Goal: Task Accomplishment & Management: Manage account settings

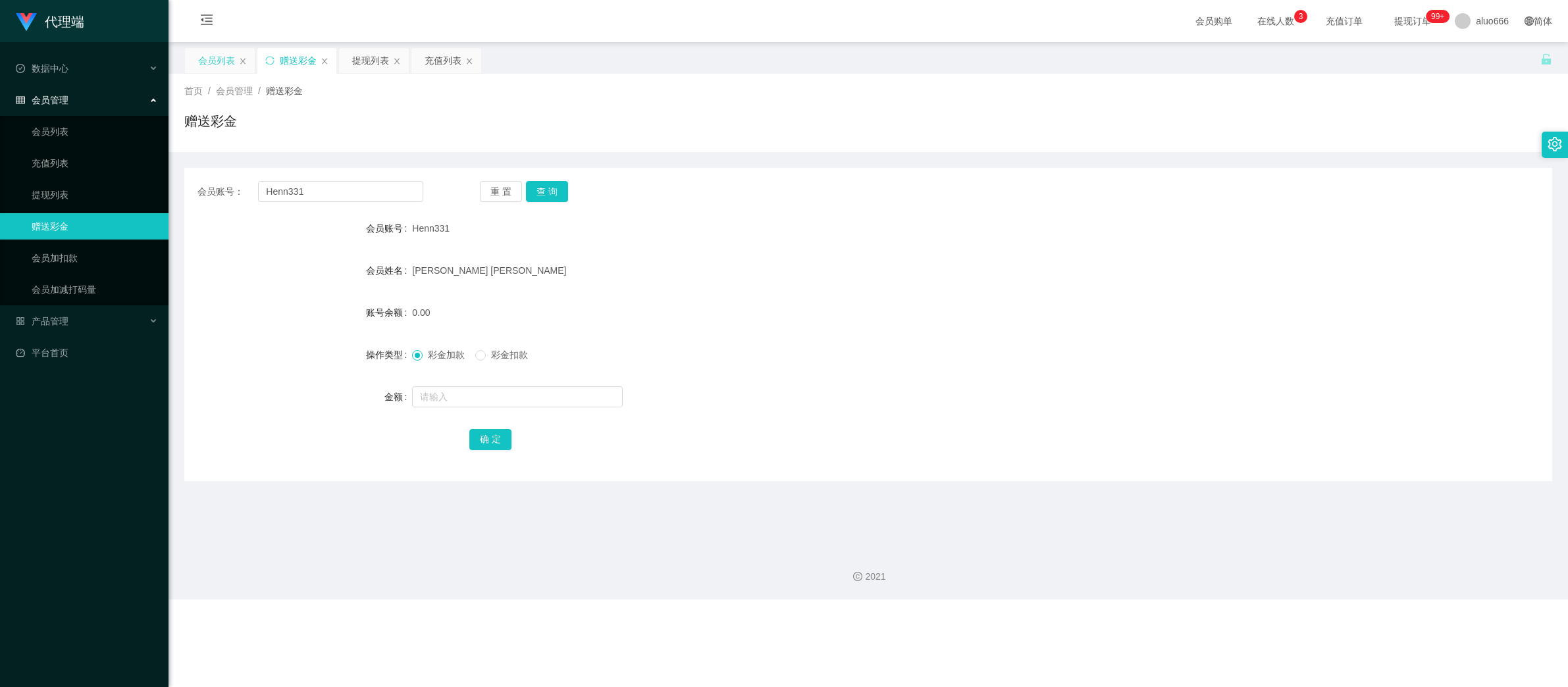
click at [210, 55] on div "会员列表" at bounding box center [216, 60] width 37 height 25
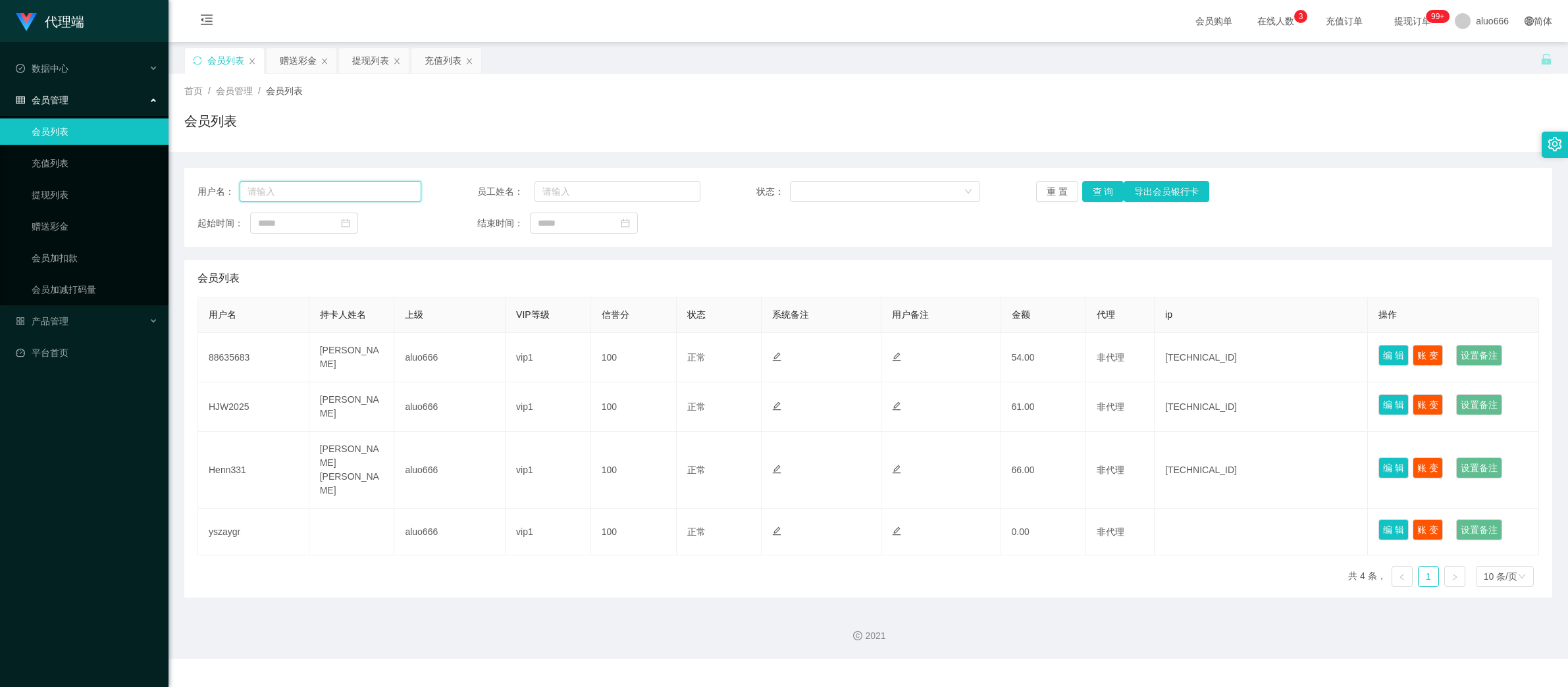
click at [299, 194] on input "text" at bounding box center [330, 191] width 182 height 21
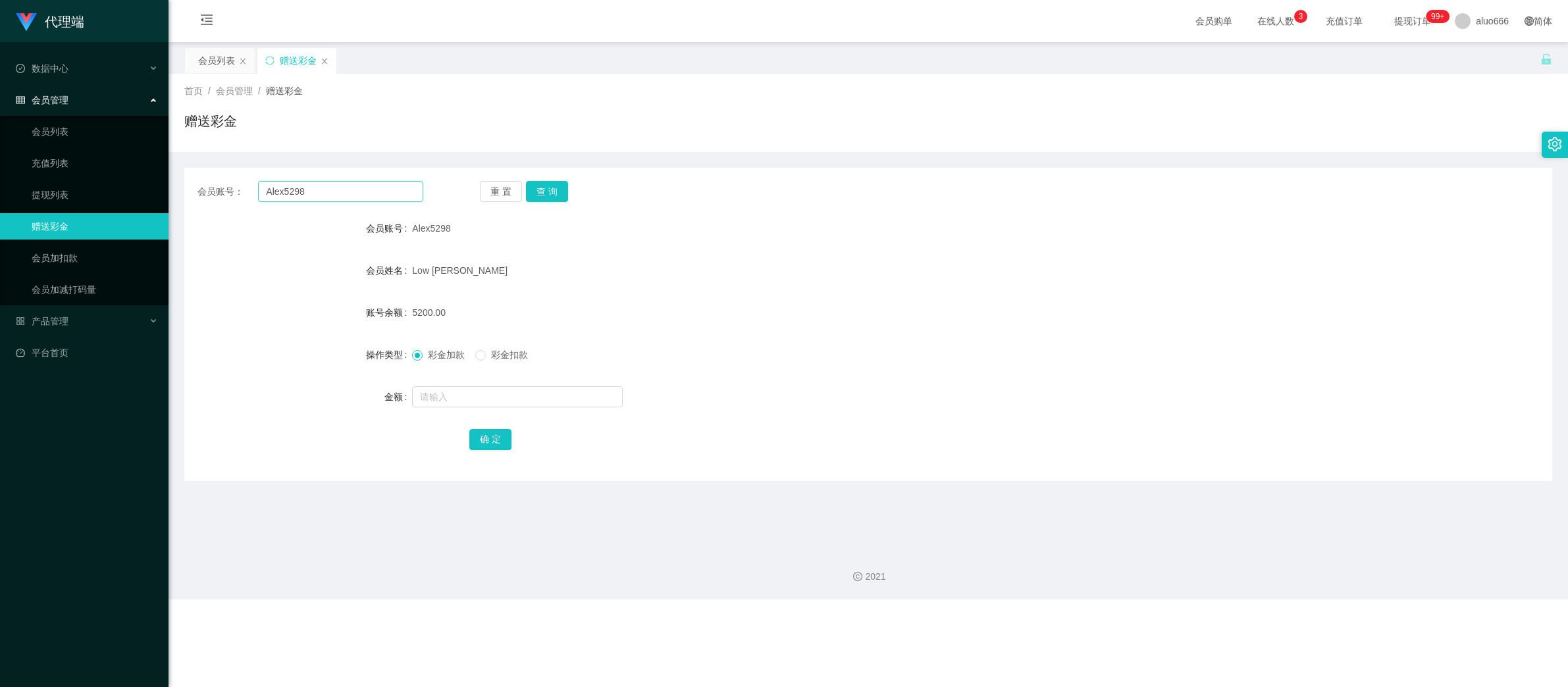
click at [311, 188] on input "Alex5298" at bounding box center [341, 191] width 166 height 21
type input "Masht"
click at [552, 190] on button "查 询" at bounding box center [546, 191] width 42 height 21
click at [596, 265] on div "Nick" at bounding box center [811, 270] width 798 height 27
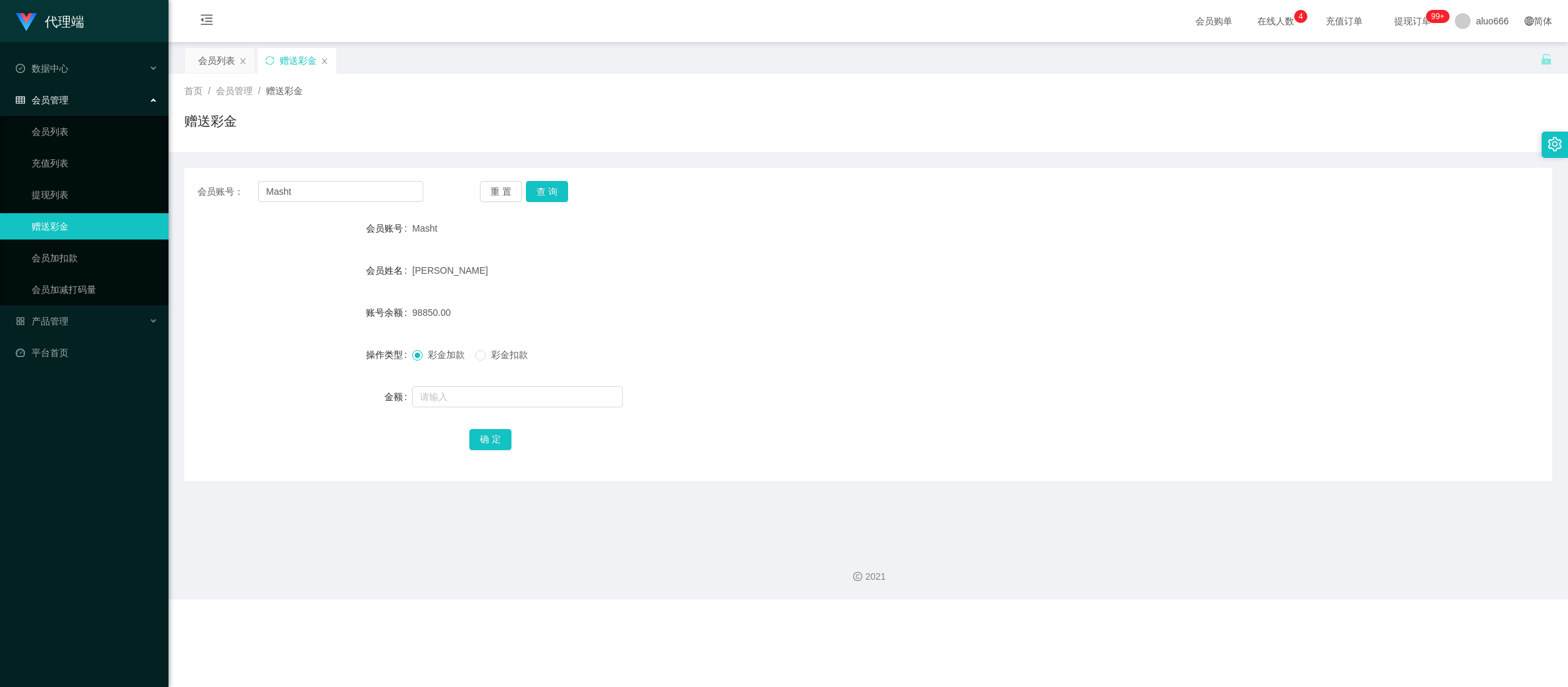
click at [569, 299] on div "98850.00" at bounding box center [811, 312] width 798 height 27
click at [67, 160] on link "充值列表" at bounding box center [94, 163] width 126 height 27
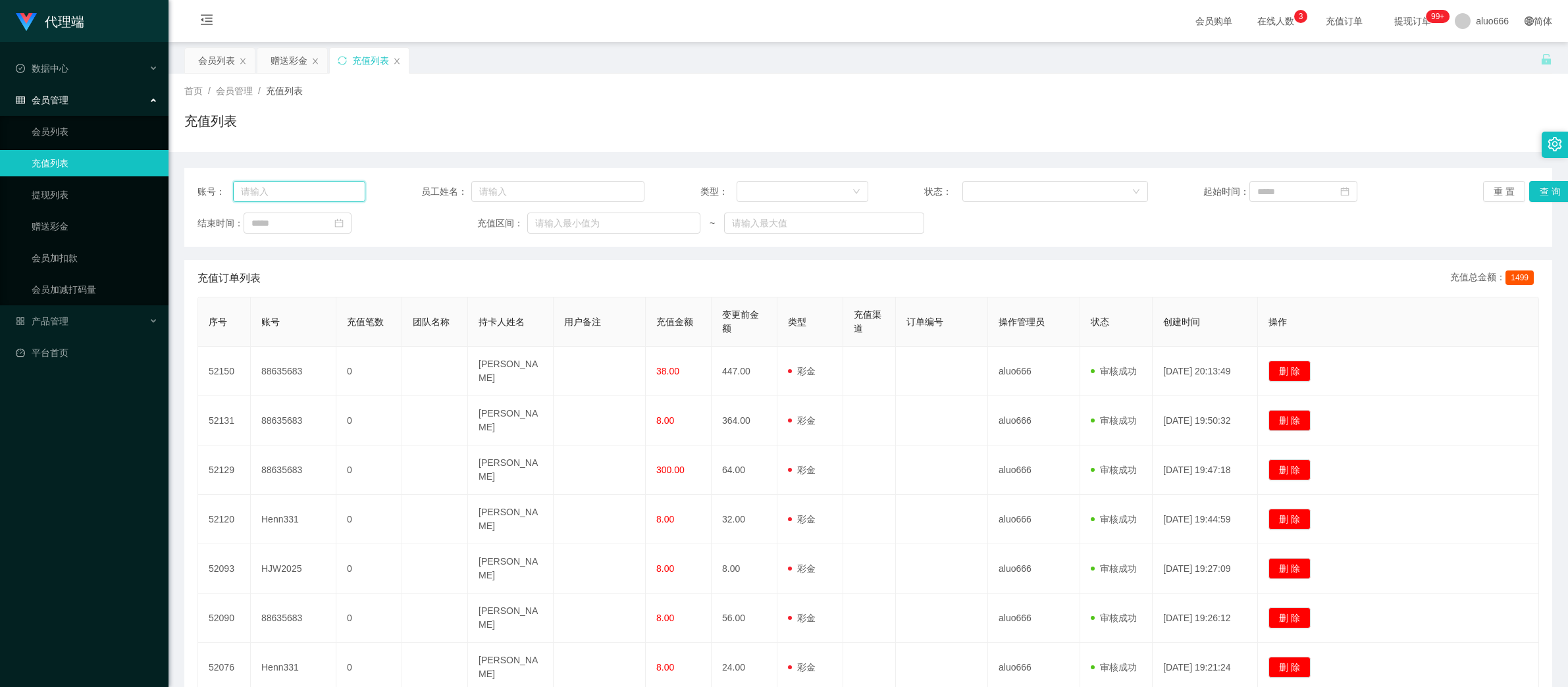
click at [271, 190] on input "text" at bounding box center [299, 191] width 132 height 21
paste input "Masht"
type input "Masht"
click at [1545, 194] on button "查 询" at bounding box center [1550, 191] width 42 height 21
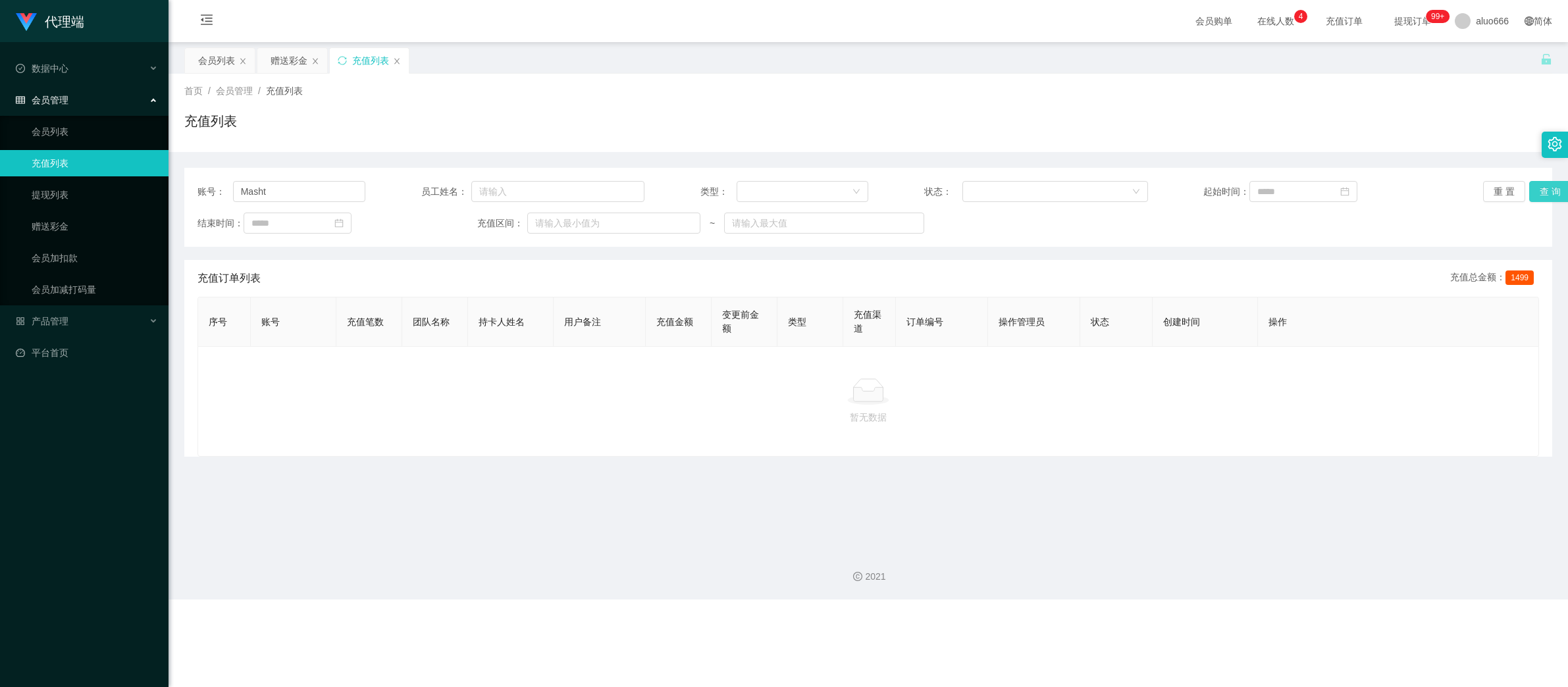
click at [1549, 189] on button "查 询" at bounding box center [1550, 191] width 42 height 21
click at [286, 56] on div "赠送彩金" at bounding box center [288, 60] width 37 height 25
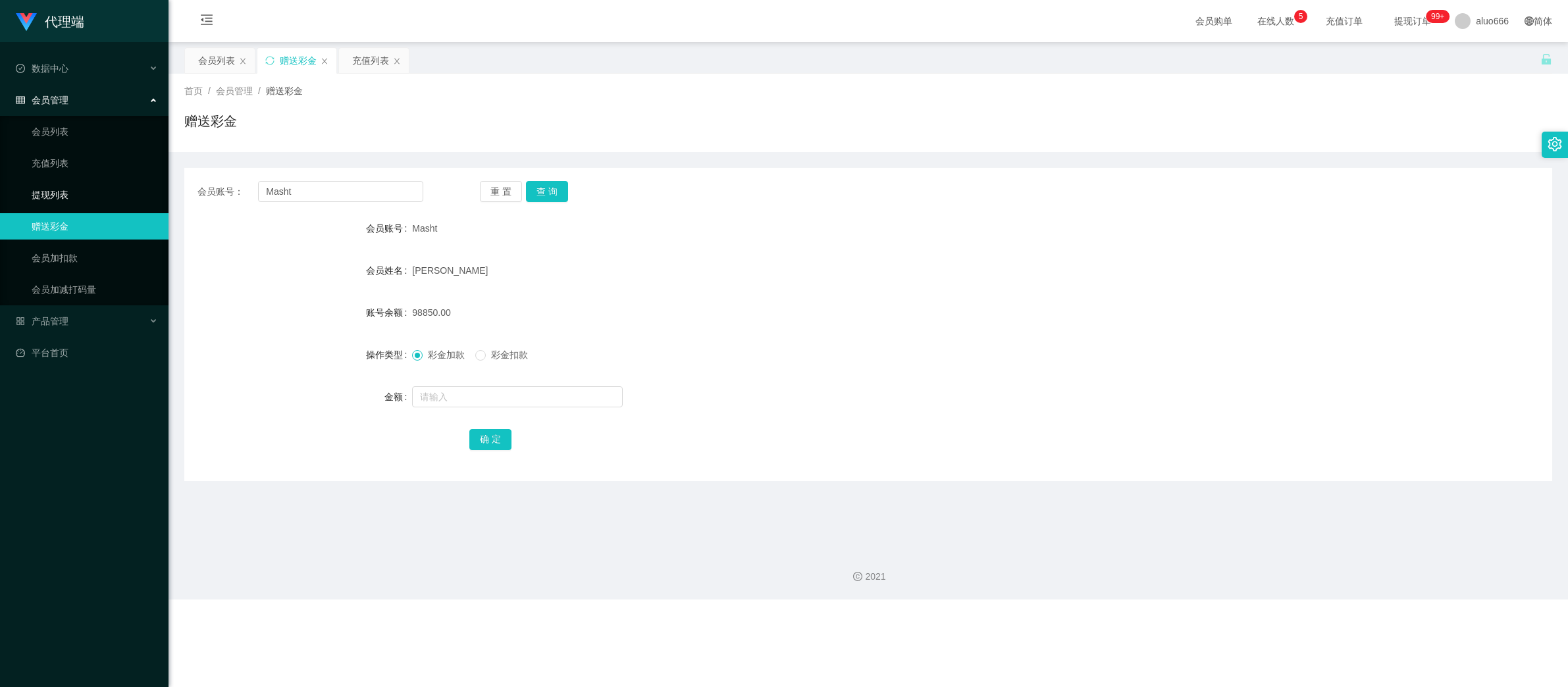
click at [59, 189] on link "提现列表" at bounding box center [94, 195] width 126 height 27
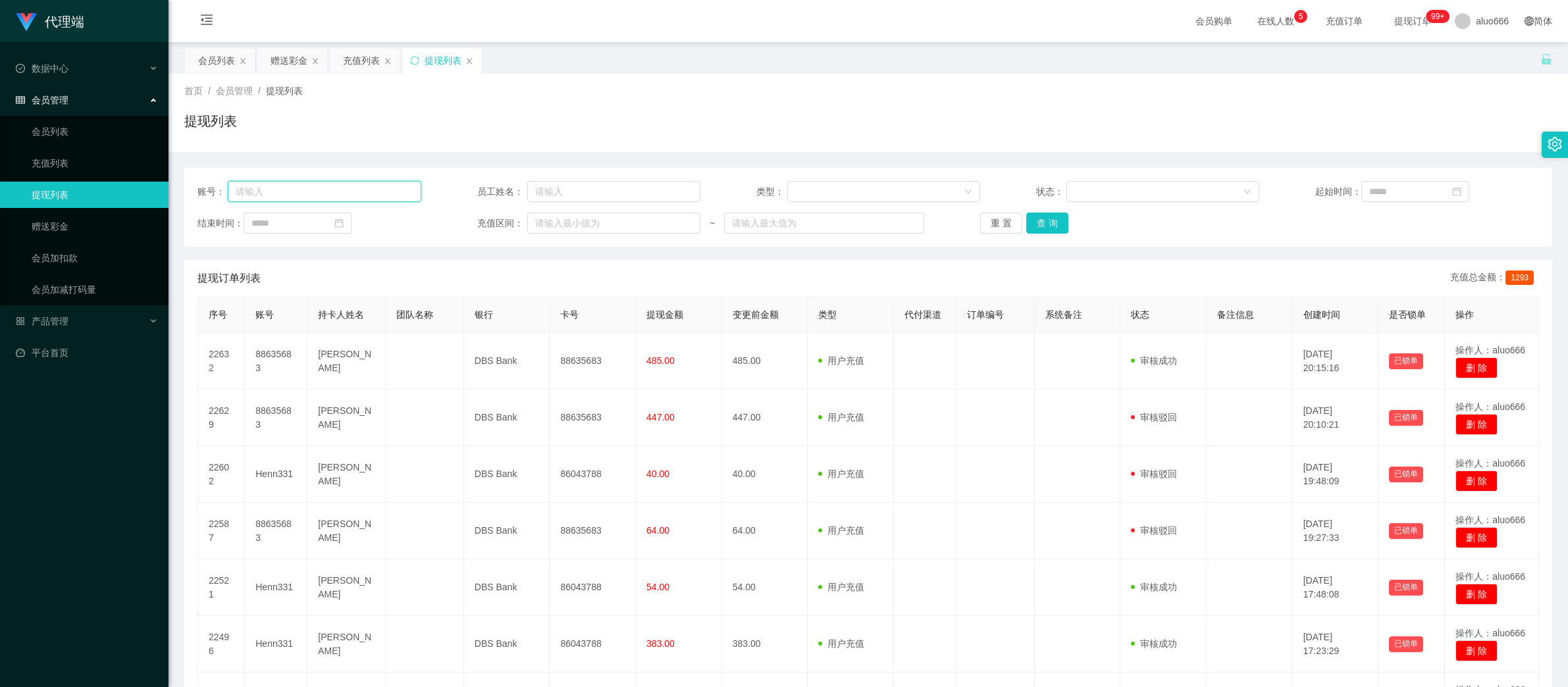
click at [269, 184] on input "text" at bounding box center [325, 191] width 194 height 21
paste input "Masht"
type input "Masht"
click at [1040, 226] on button "查 询" at bounding box center [1047, 223] width 42 height 21
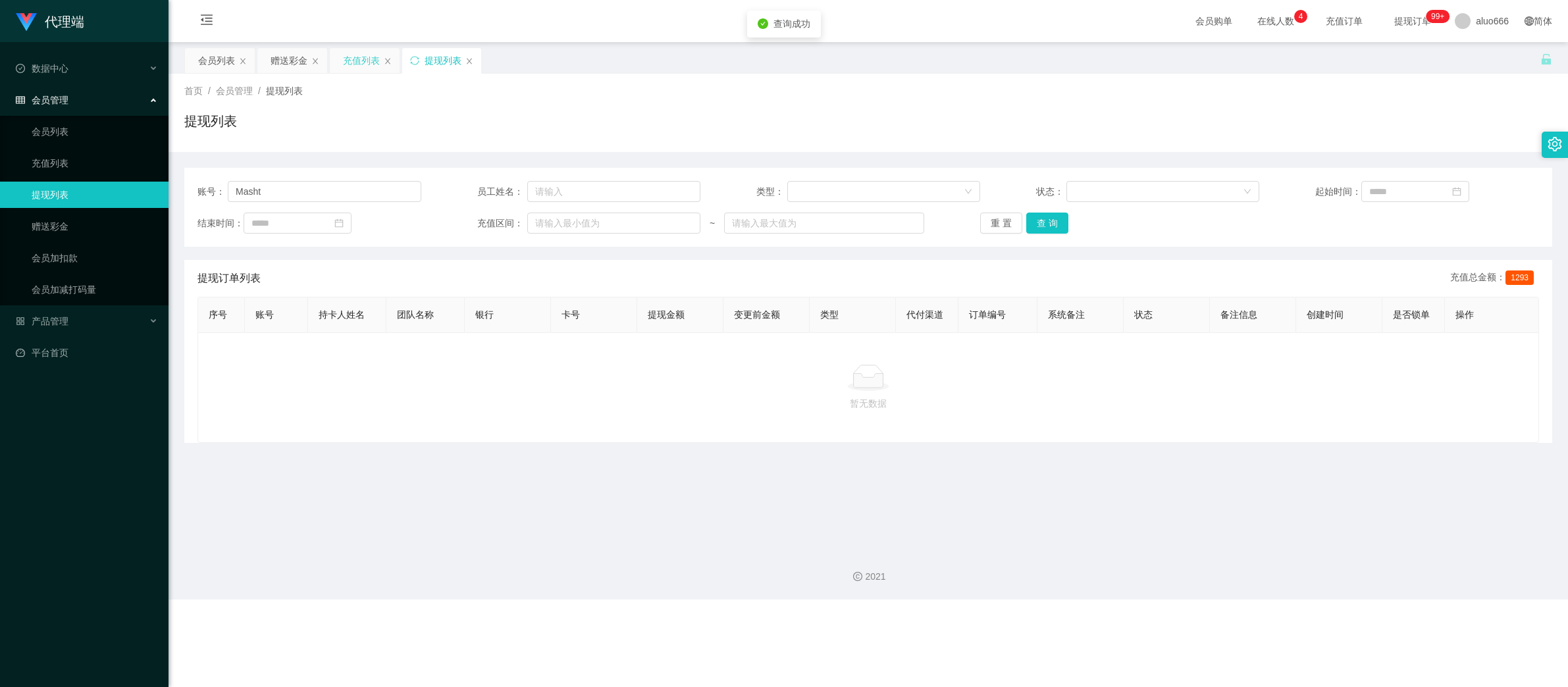
click at [360, 67] on div "充值列表" at bounding box center [361, 60] width 37 height 25
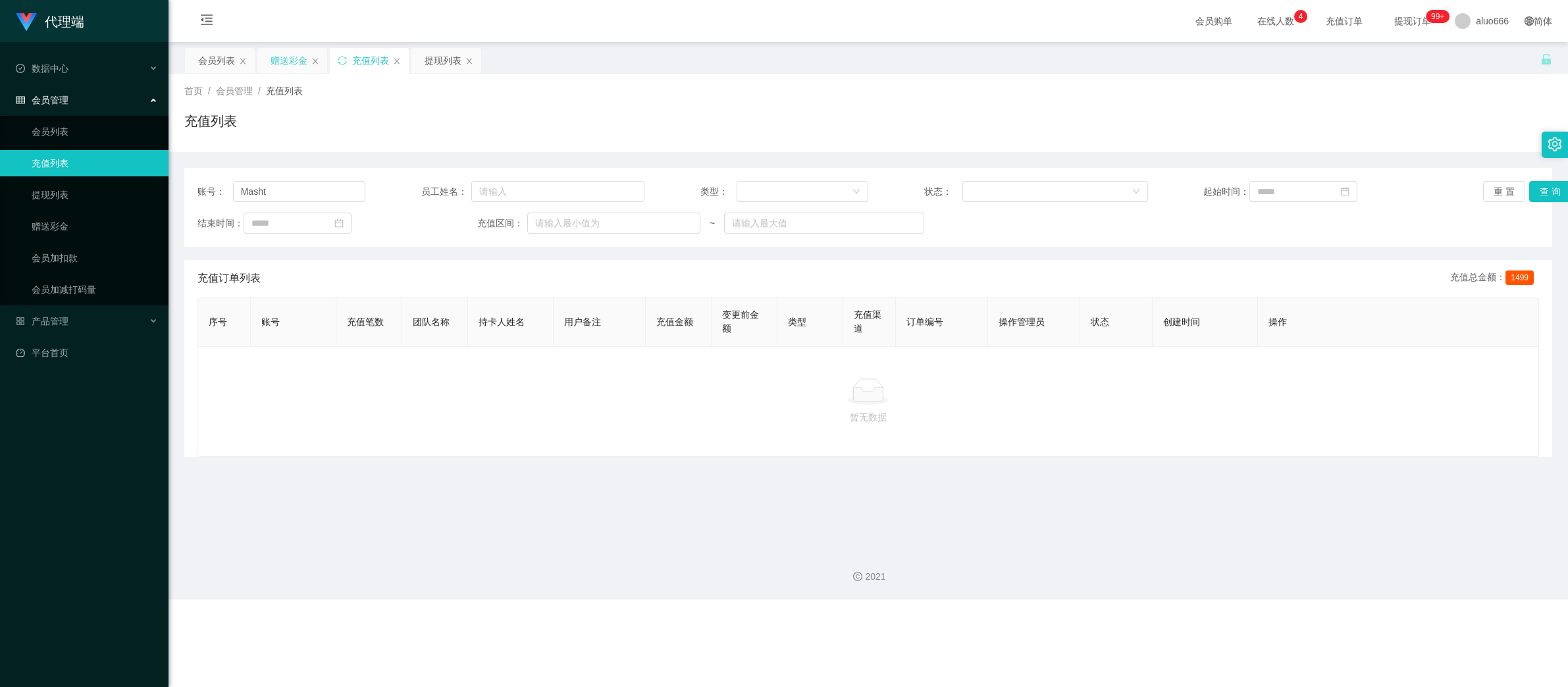
click at [277, 62] on div "赠送彩金" at bounding box center [288, 60] width 37 height 25
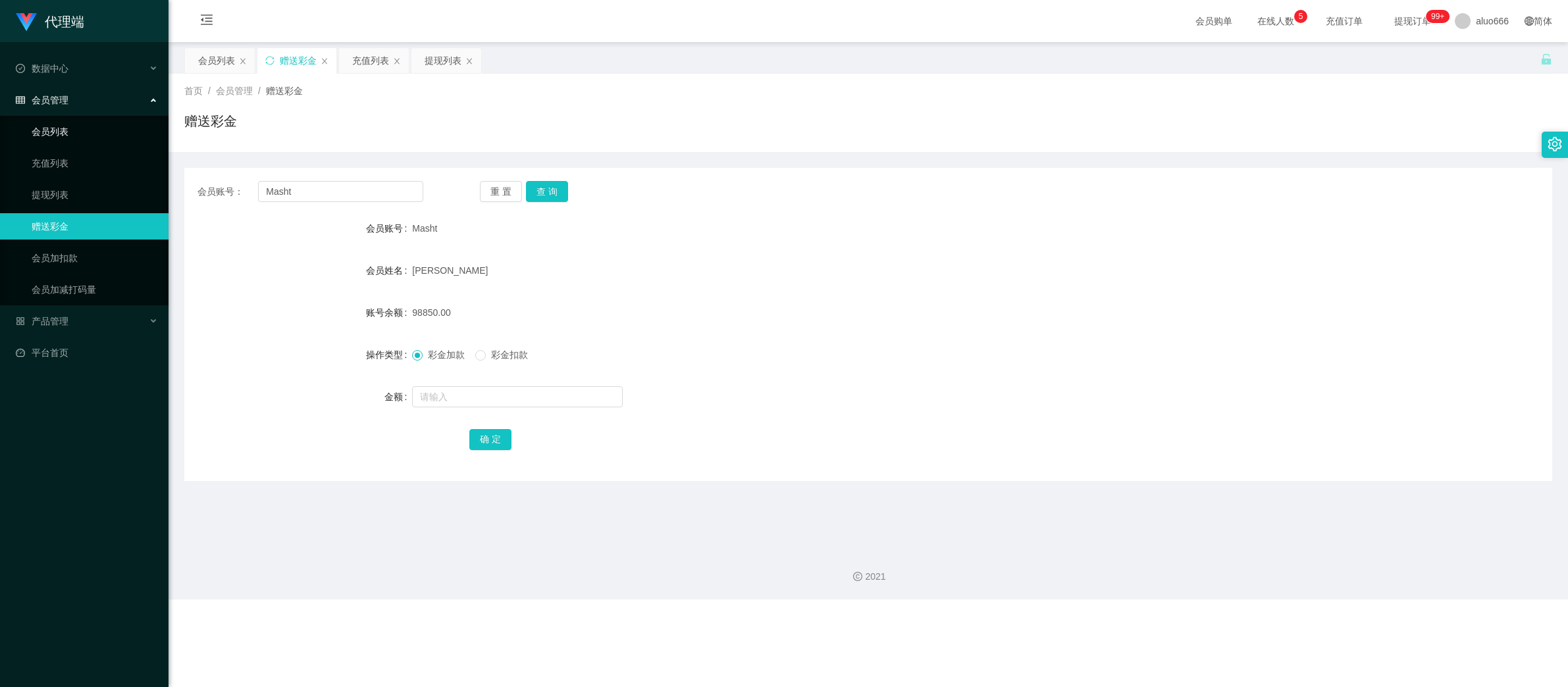
click at [69, 136] on link "会员列表" at bounding box center [94, 131] width 126 height 27
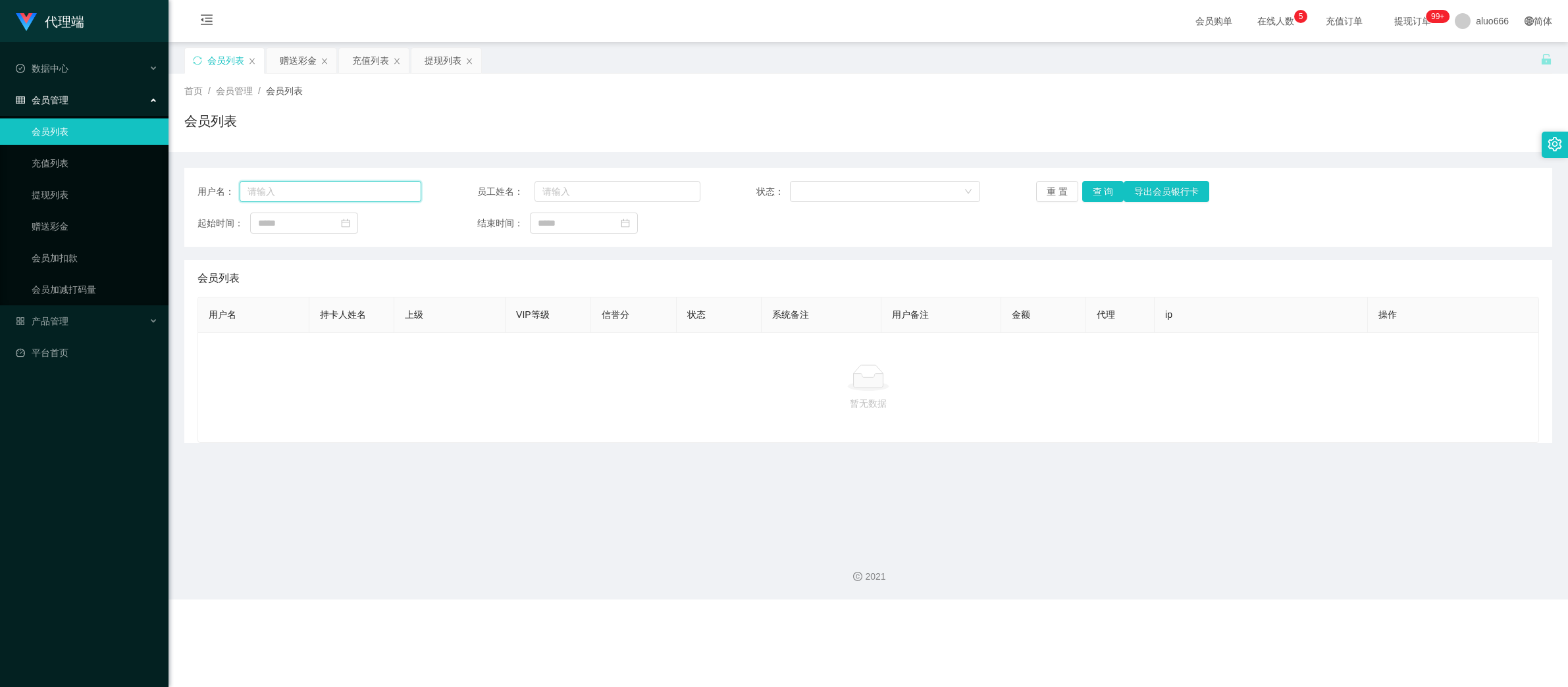
click at [289, 194] on input "text" at bounding box center [330, 191] width 182 height 21
paste input "Masht"
type input "Masht"
click at [1097, 190] on button "查 询" at bounding box center [1103, 191] width 42 height 21
click at [1097, 190] on div "重 置 查 询 导出会员银行卡" at bounding box center [1148, 191] width 224 height 21
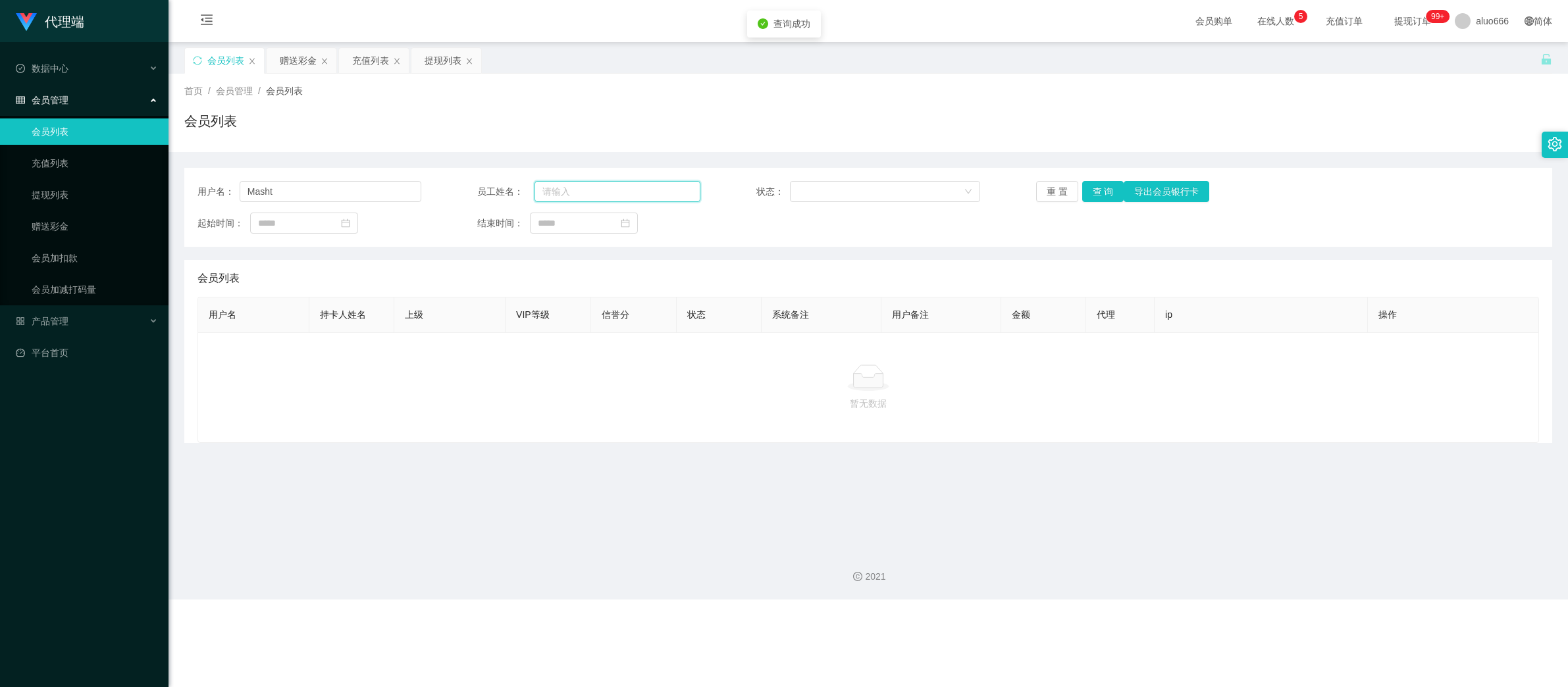
click at [588, 194] on input "text" at bounding box center [618, 191] width 166 height 21
drag, startPoint x: 348, startPoint y: 189, endPoint x: 367, endPoint y: 190, distance: 19.0
click at [350, 189] on input "Masht" at bounding box center [330, 191] width 182 height 21
drag, startPoint x: 385, startPoint y: 190, endPoint x: 166, endPoint y: 186, distance: 219.0
click at [159, 186] on section "代理端 数据中心 会员管理 会员列表 充值列表 提现列表 赠送彩金 会员加扣款 会员加减打码量 产品管理 开奖记录 注单管理 产品列表 即时注单 产品预设置 …" at bounding box center [784, 299] width 1568 height 600
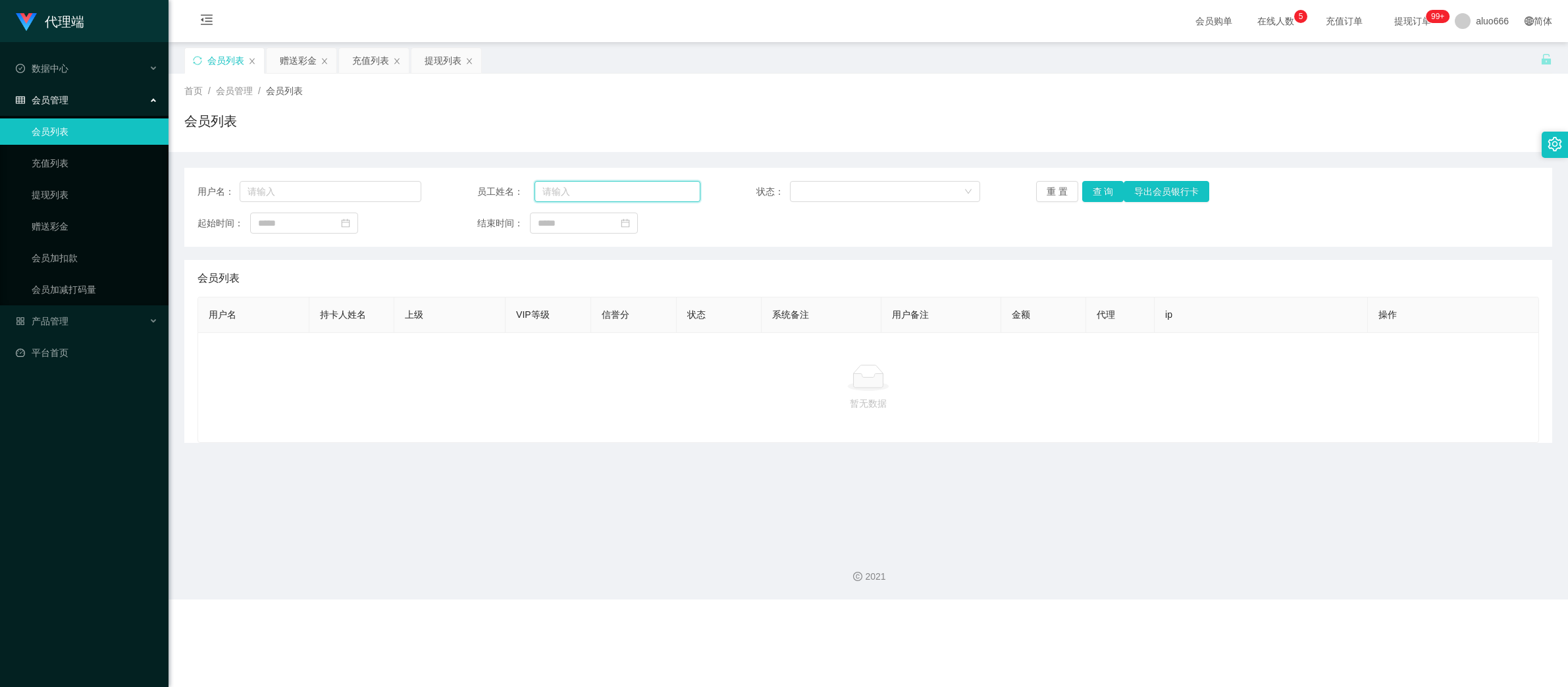
click at [587, 188] on input "text" at bounding box center [618, 191] width 166 height 21
paste input "Masht"
type input "Masht"
drag, startPoint x: 1053, startPoint y: 194, endPoint x: 1033, endPoint y: 227, distance: 38.6
click at [1053, 194] on button "重 置" at bounding box center [1057, 191] width 42 height 21
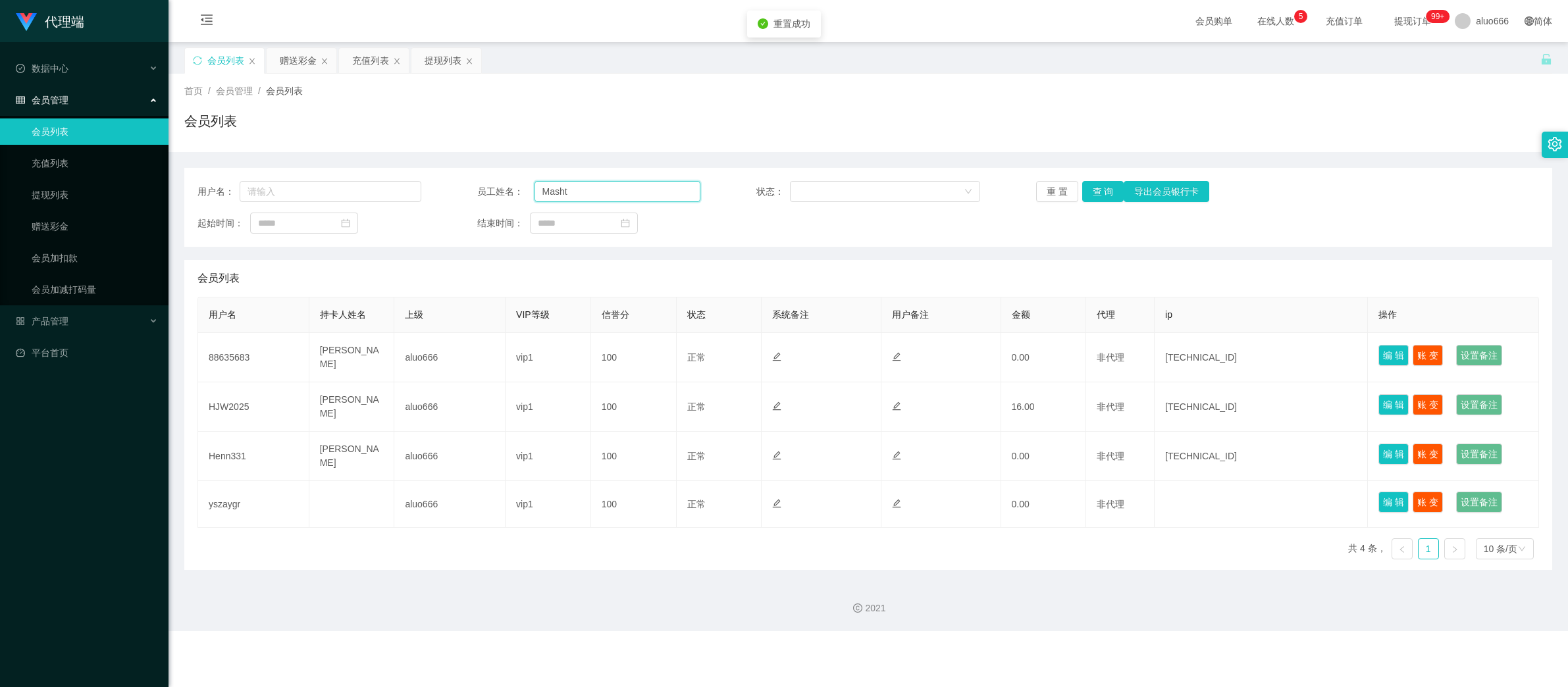
click at [622, 186] on input "Masht" at bounding box center [618, 191] width 166 height 21
click at [611, 189] on input "Masht" at bounding box center [618, 191] width 166 height 21
drag, startPoint x: 614, startPoint y: 191, endPoint x: 526, endPoint y: 191, distance: 88.0
click at [526, 191] on div "员工姓名： Masht" at bounding box center [588, 191] width 224 height 21
click at [316, 205] on div "用户名： 员工姓名： 状态： 重 置 查 询 导出会员银行卡 起始时间： 结束时间：" at bounding box center [868, 208] width 1368 height 79
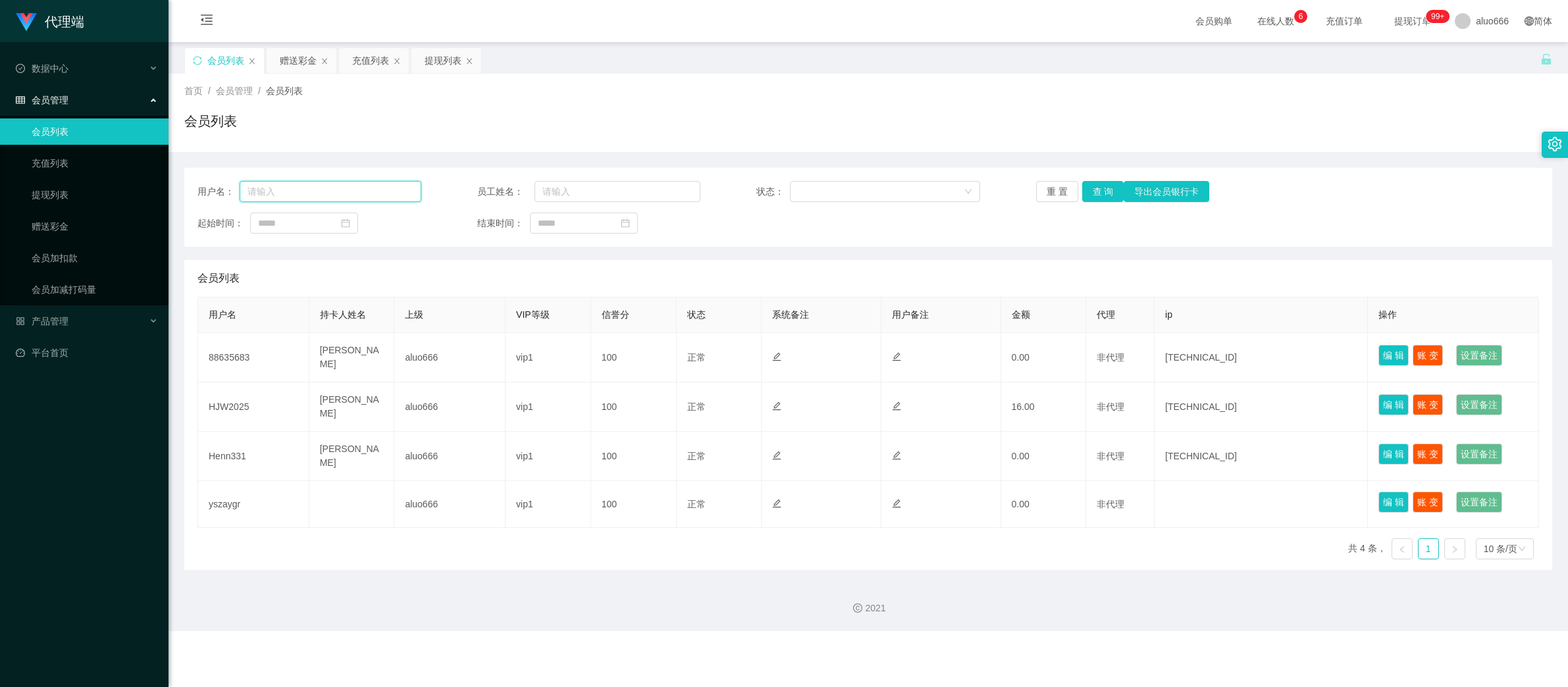
click at [328, 181] on input "text" at bounding box center [330, 191] width 182 height 21
paste input "Masht"
type input "Masht"
click at [1095, 192] on button "查 询" at bounding box center [1103, 191] width 42 height 21
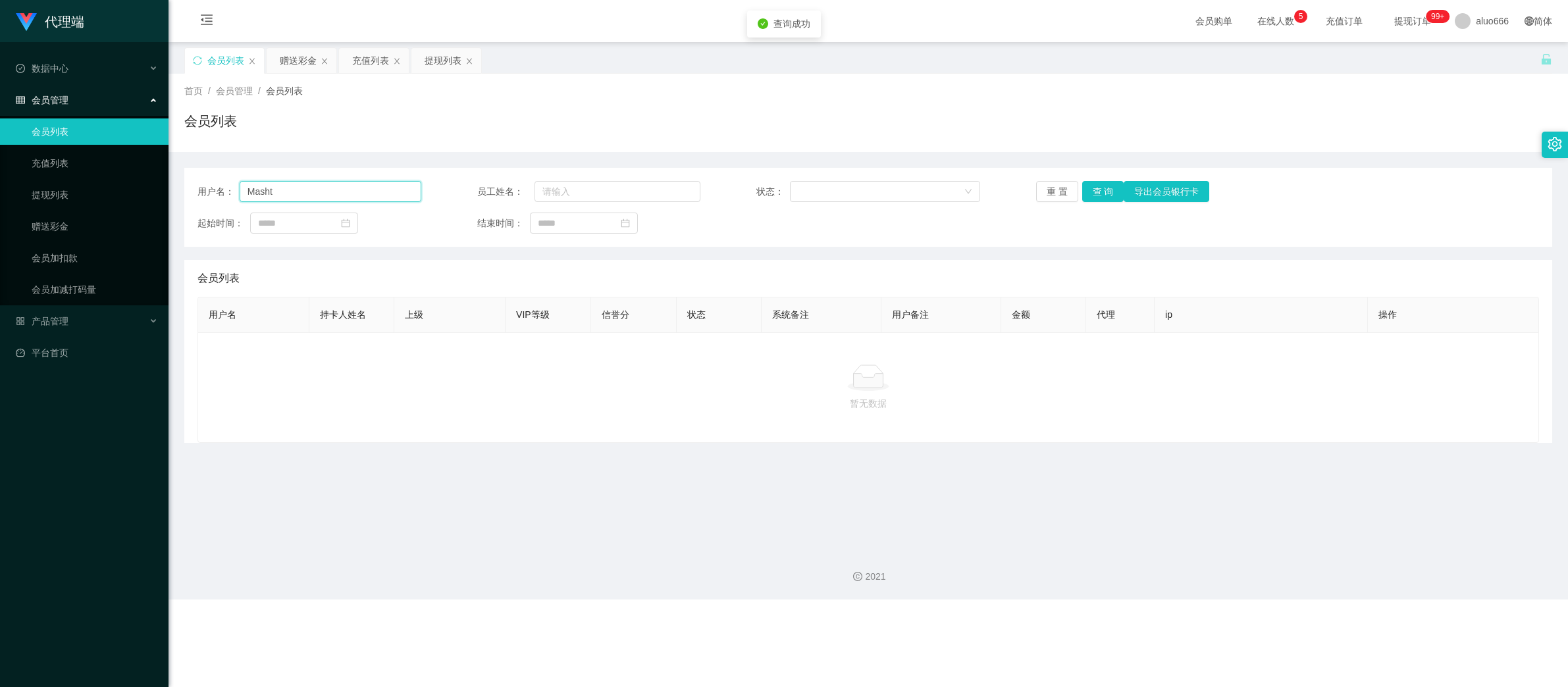
click at [324, 198] on input "Masht" at bounding box center [330, 191] width 182 height 21
click at [563, 497] on main "关闭左侧 关闭右侧 关闭其它 刷新页面 会员列表 赠送彩金 充值列表 提现列表 首页 / 会员管理 / 会员列表 / 会员列表 用户名： Masht 员工姓名…" at bounding box center [868, 290] width 1400 height 497
click at [358, 53] on div "充值列表" at bounding box center [371, 60] width 37 height 25
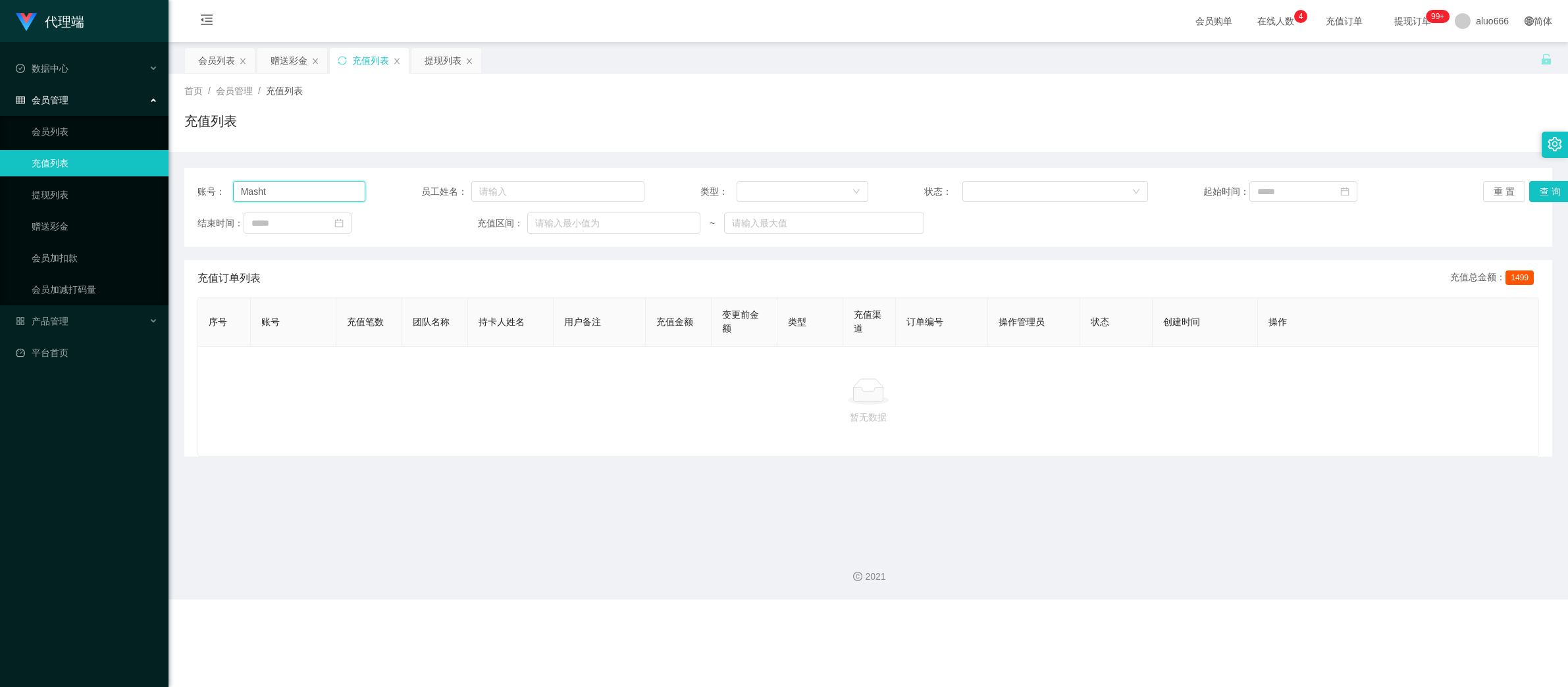
click at [273, 188] on input "Masht" at bounding box center [299, 191] width 132 height 21
drag, startPoint x: 270, startPoint y: 191, endPoint x: 148, endPoint y: 172, distance: 123.5
click at [148, 172] on section "代理端 数据中心 会员管理 会员列表 充值列表 提现列表 赠送彩金 会员加扣款 会员加减打码量 产品管理 开奖记录 注单管理 产品列表 即时注单 产品预设置 …" at bounding box center [784, 299] width 1568 height 600
click at [87, 251] on link "会员加扣款" at bounding box center [94, 258] width 126 height 27
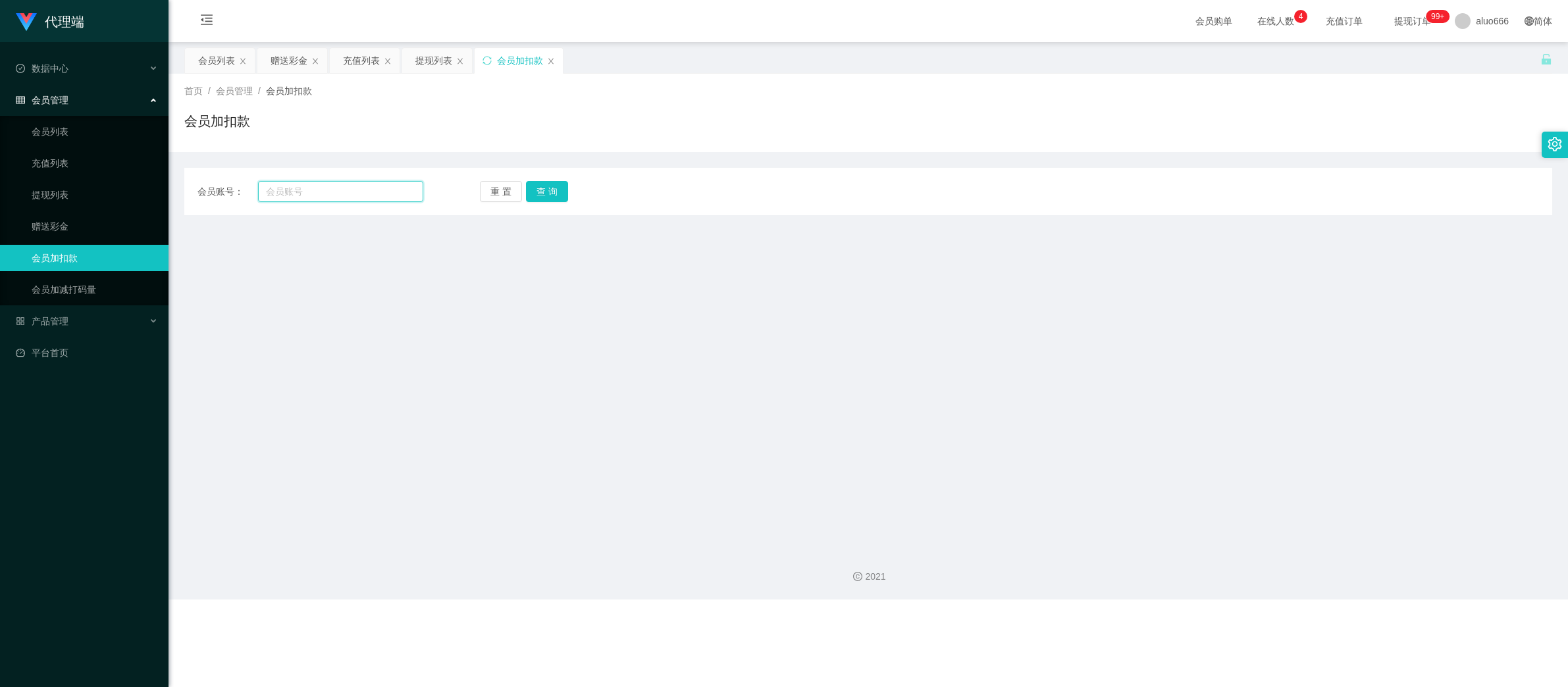
drag, startPoint x: 281, startPoint y: 194, endPoint x: 296, endPoint y: 194, distance: 15.0
click at [281, 194] on input "text" at bounding box center [341, 191] width 166 height 21
paste input "Masht"
type input "Masht"
click at [546, 196] on button "查 询" at bounding box center [546, 191] width 42 height 21
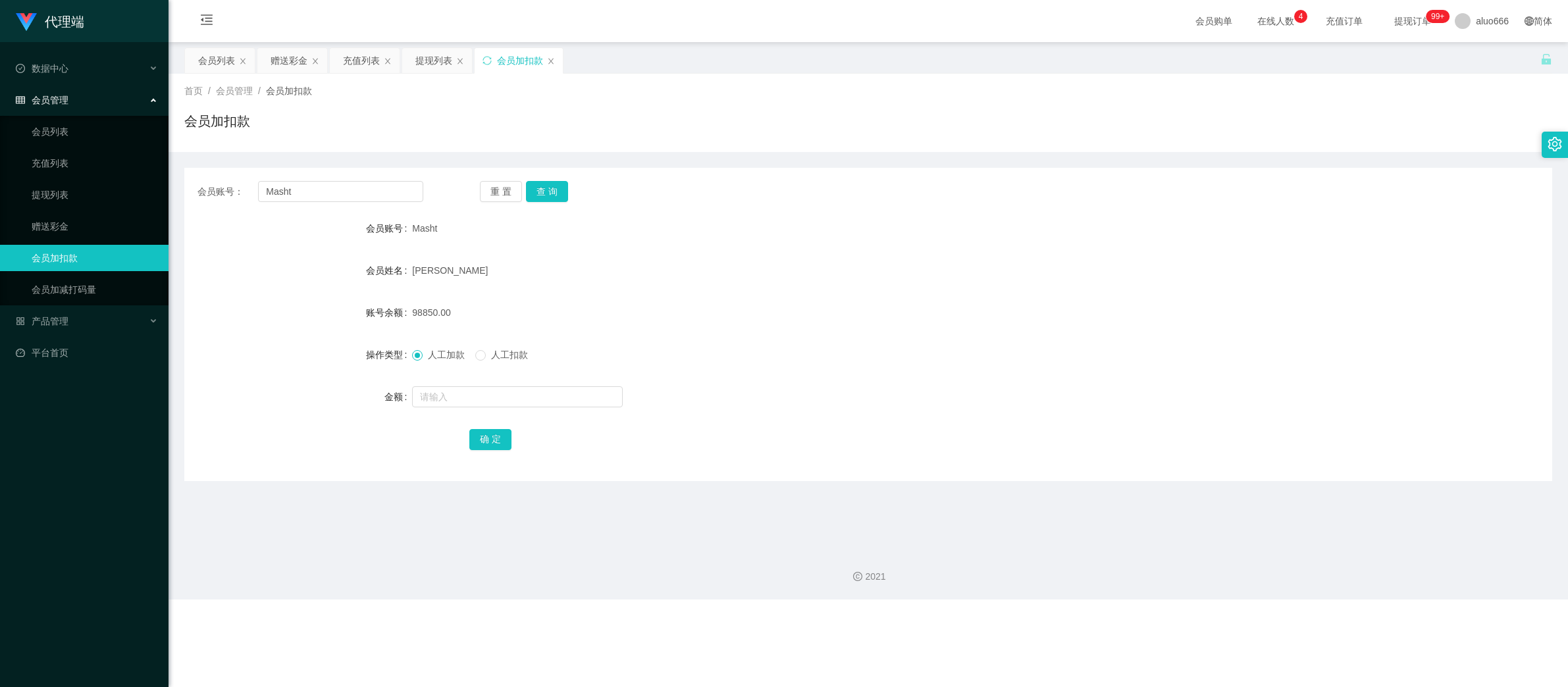
click at [431, 269] on div "Nick" at bounding box center [811, 270] width 798 height 27
click at [901, 299] on div "98850.00" at bounding box center [811, 312] width 798 height 27
drag, startPoint x: 437, startPoint y: 230, endPoint x: 413, endPoint y: 231, distance: 24.0
click at [413, 231] on div "Masht" at bounding box center [811, 228] width 798 height 27
copy span "Masht"
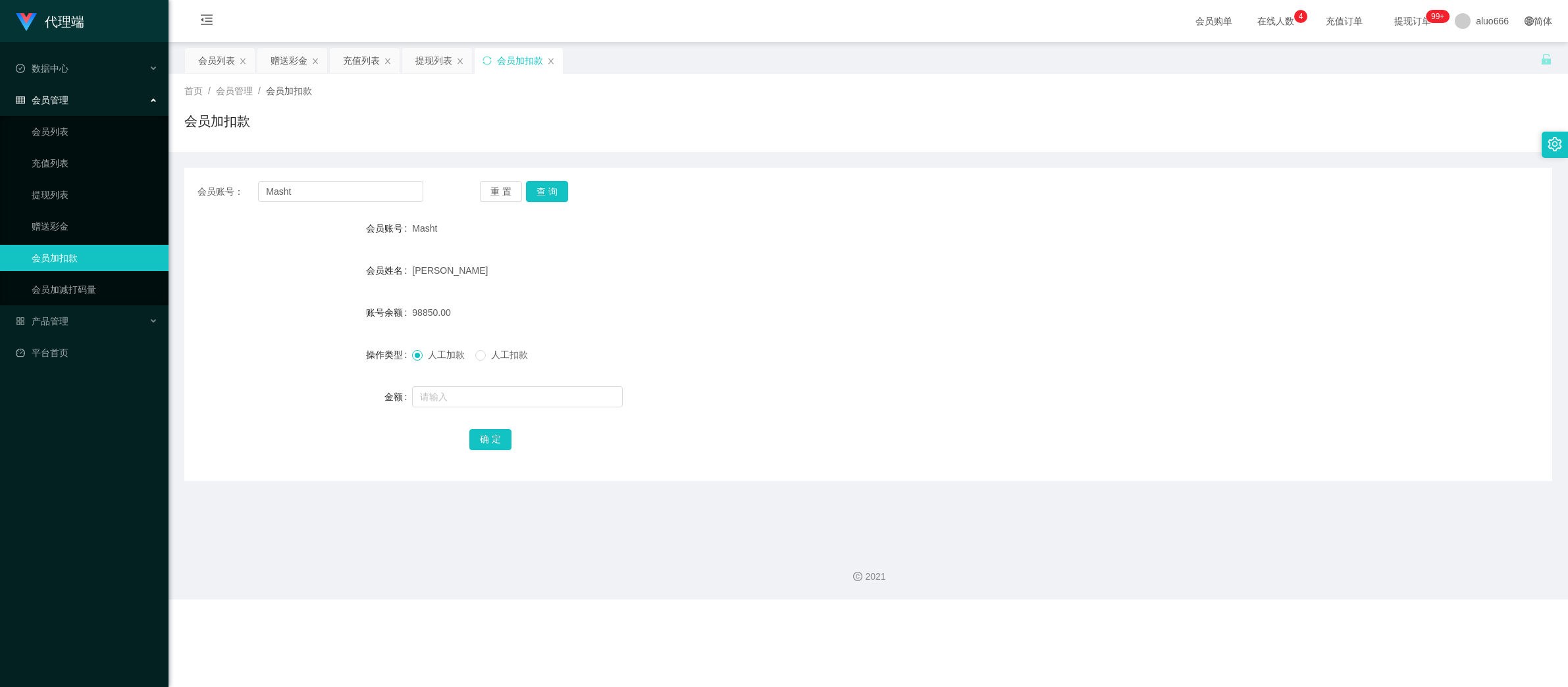
click at [1072, 265] on div "Nick" at bounding box center [811, 270] width 798 height 27
